Goal: Register for event/course

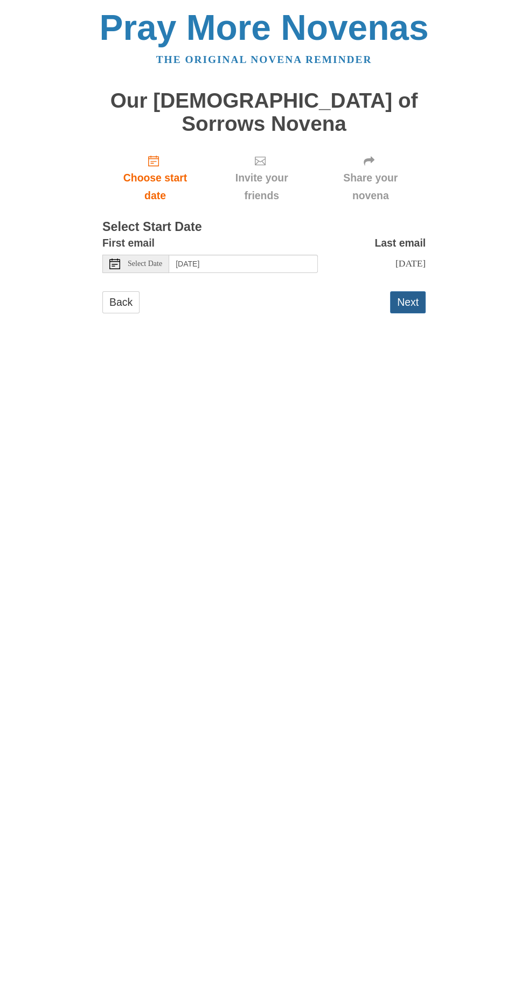
click at [425, 291] on button "Next" at bounding box center [408, 302] width 36 height 22
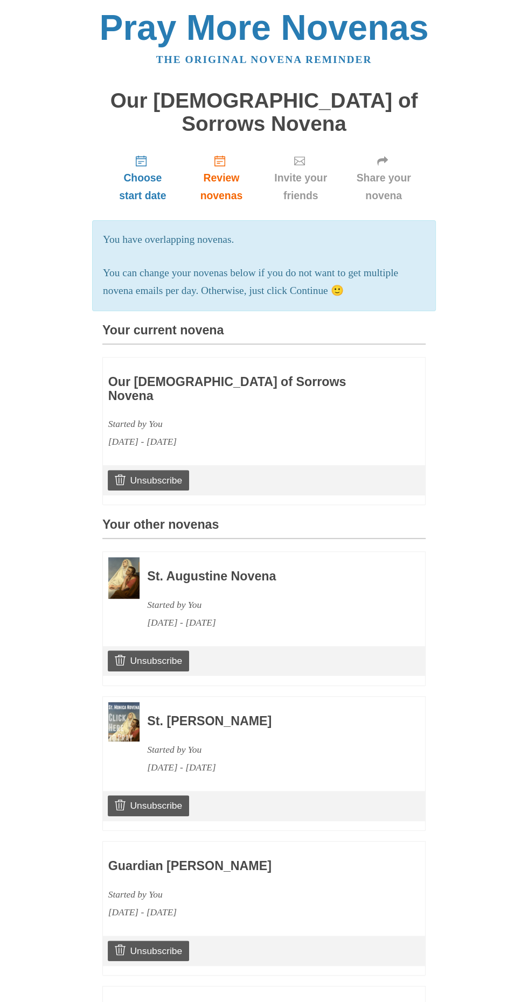
scroll to position [448, 0]
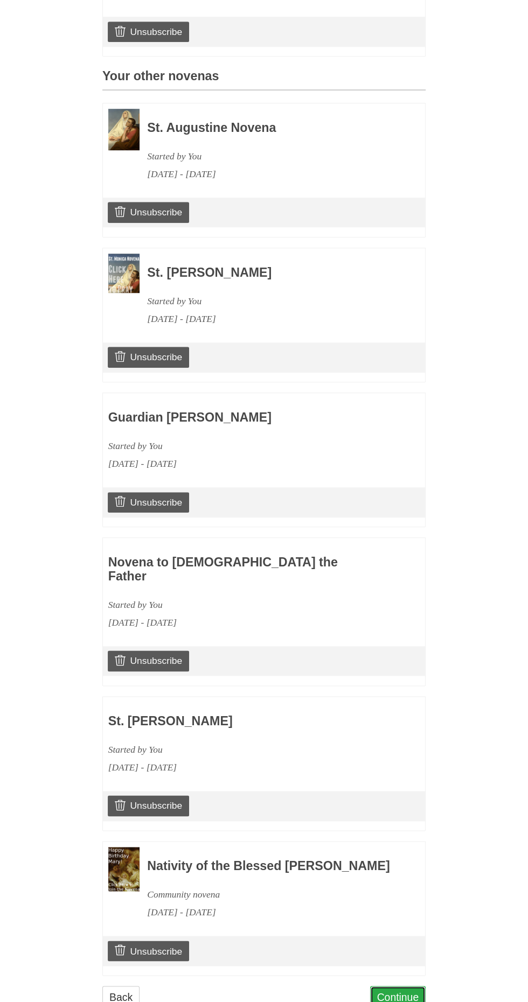
click at [409, 986] on link "Continue" at bounding box center [398, 997] width 56 height 22
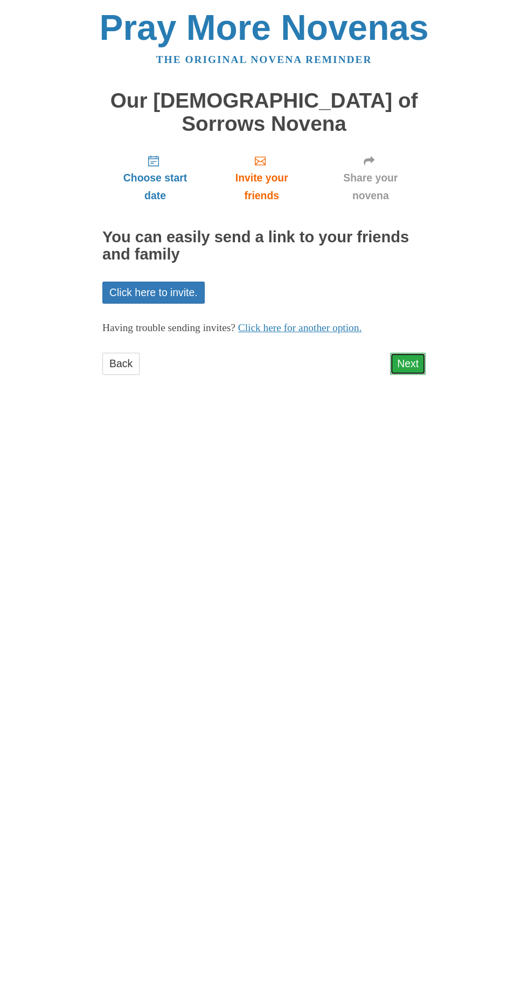
click at [424, 353] on link "Next" at bounding box center [408, 364] width 36 height 22
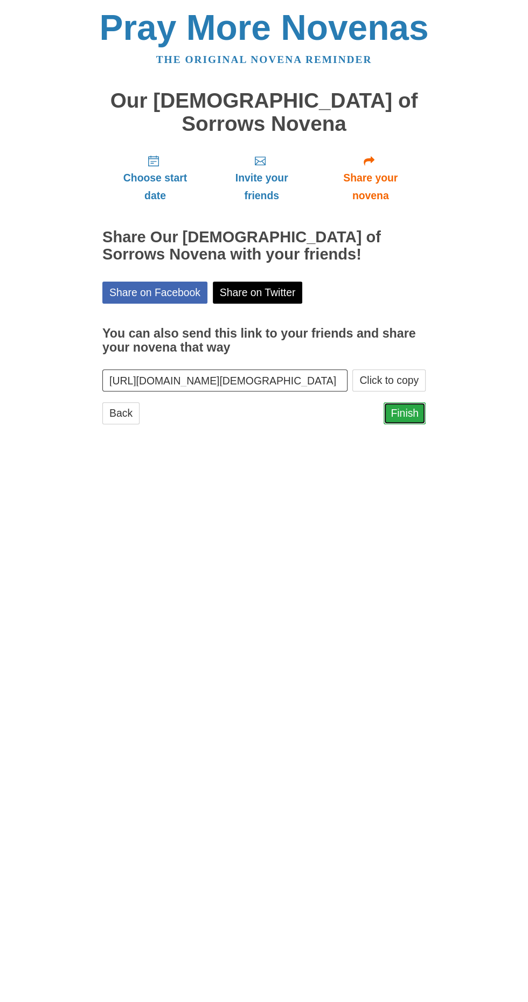
click at [412, 402] on link "Finish" at bounding box center [404, 413] width 42 height 22
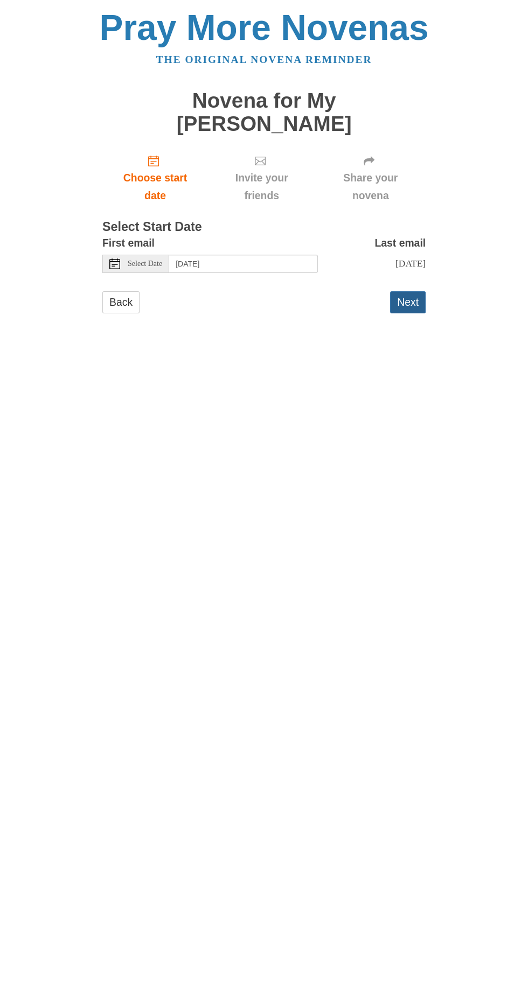
click at [421, 291] on button "Next" at bounding box center [408, 302] width 36 height 22
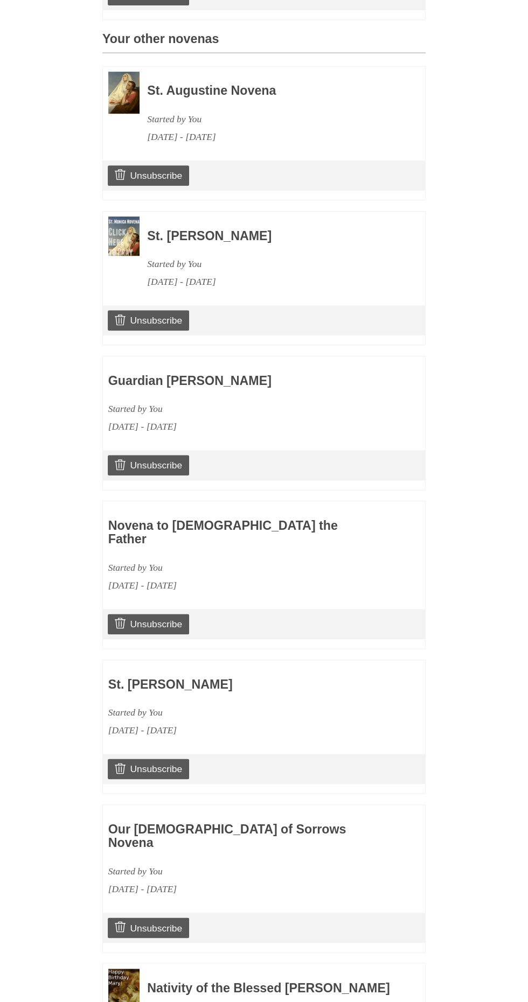
scroll to position [593, 0]
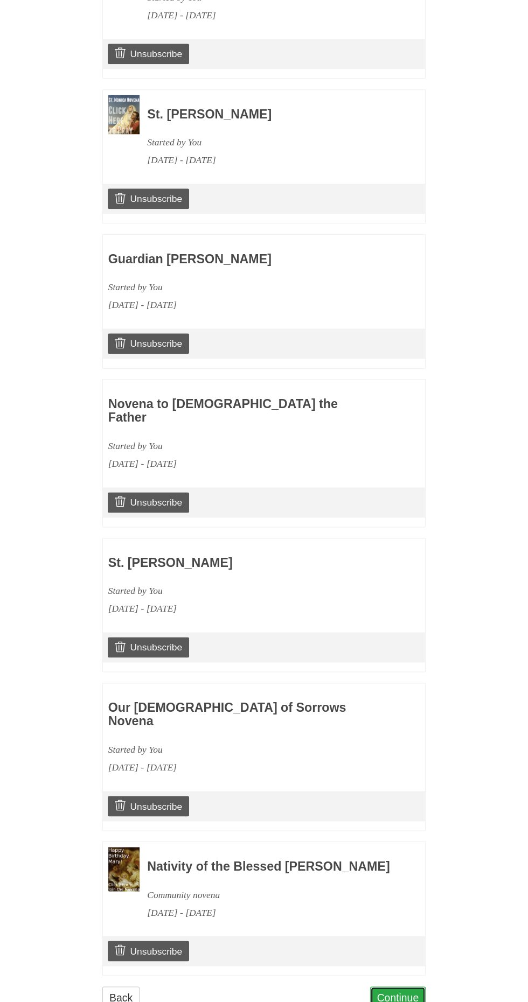
click at [413, 986] on link "Continue" at bounding box center [398, 997] width 56 height 22
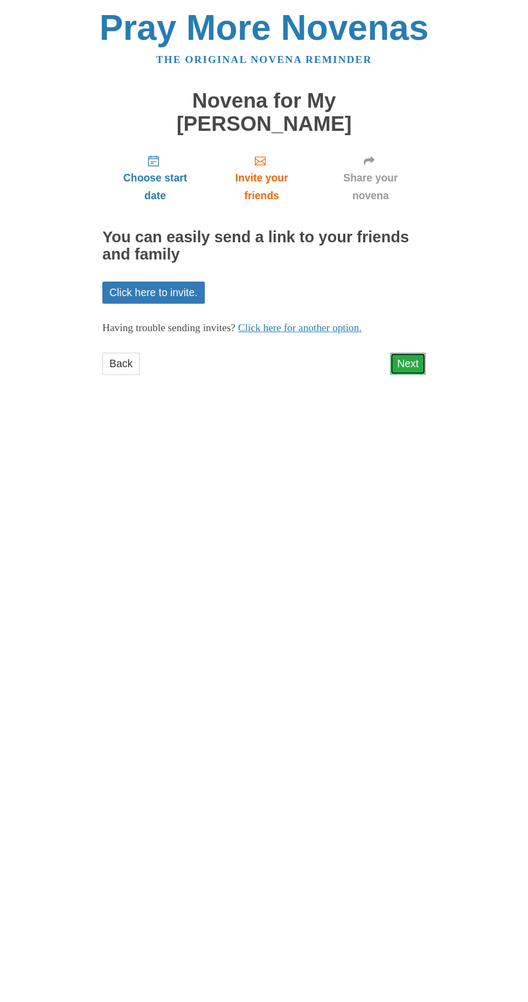
click at [411, 353] on link "Next" at bounding box center [408, 364] width 36 height 22
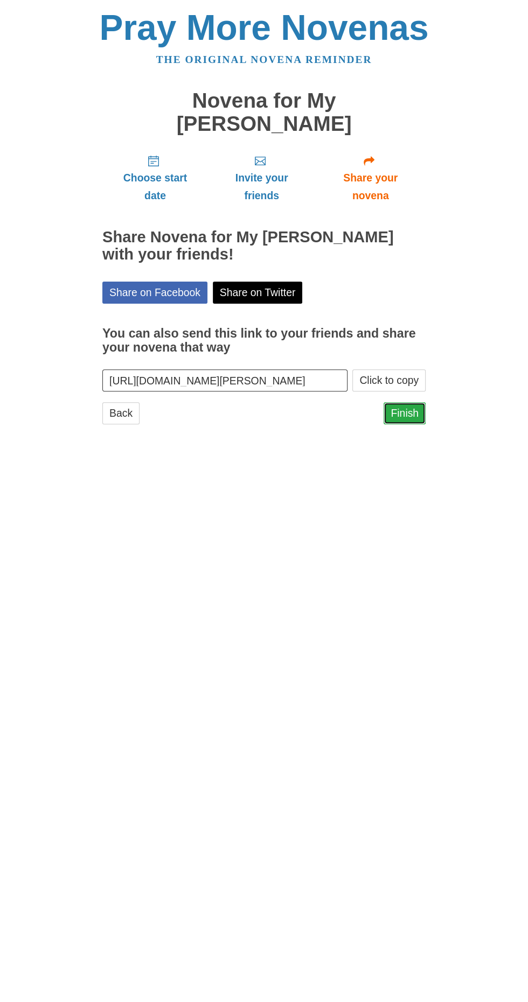
click at [416, 402] on link "Finish" at bounding box center [404, 413] width 42 height 22
